Goal: Check status

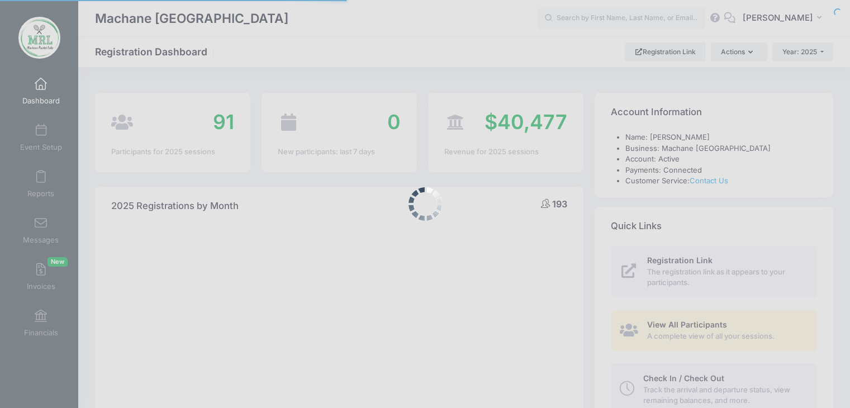
select select
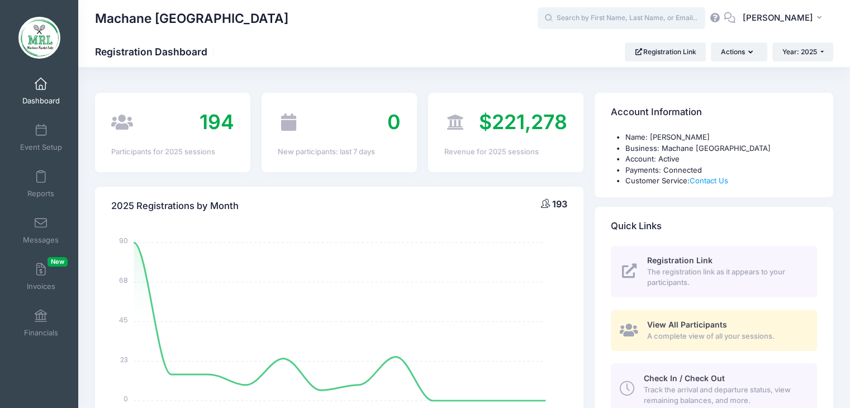
click at [597, 21] on input "text" at bounding box center [622, 18] width 168 height 22
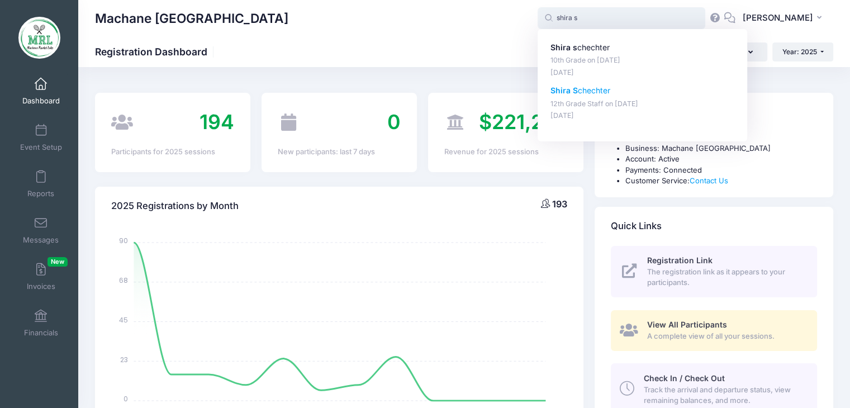
click at [581, 92] on p "Shira S chechter" at bounding box center [642, 91] width 184 height 12
type input "[PERSON_NAME] (12th Grade Staff, [DATE])"
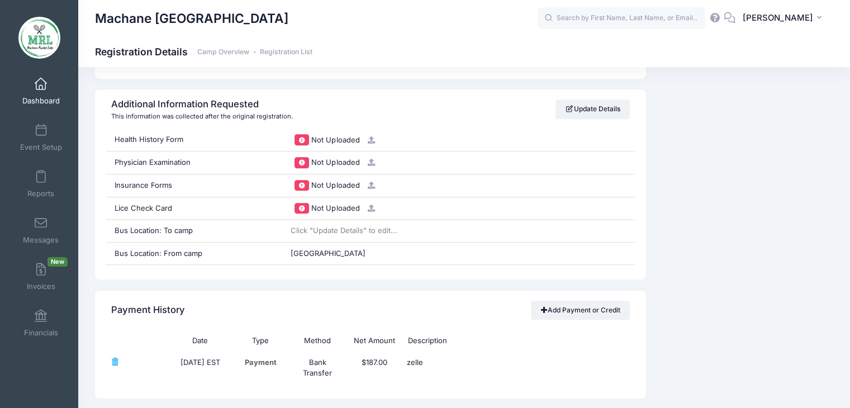
scroll to position [1104, 0]
